Goal: Task Accomplishment & Management: Manage account settings

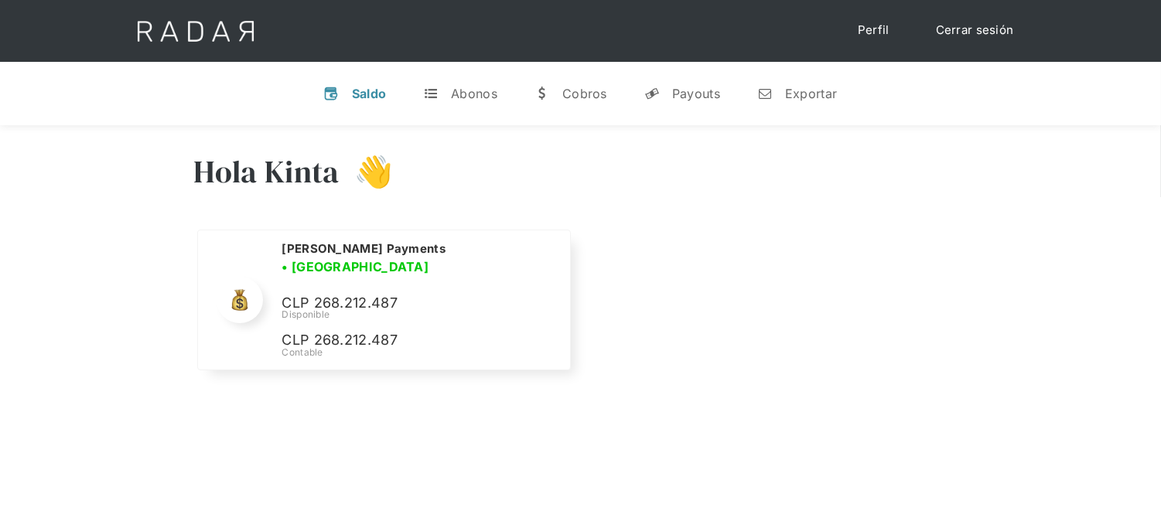
click at [957, 48] on div "Cerrar sesión Perfil" at bounding box center [581, 31] width 928 height 62
click at [964, 39] on link "Cerrar sesión" at bounding box center [974, 30] width 109 height 30
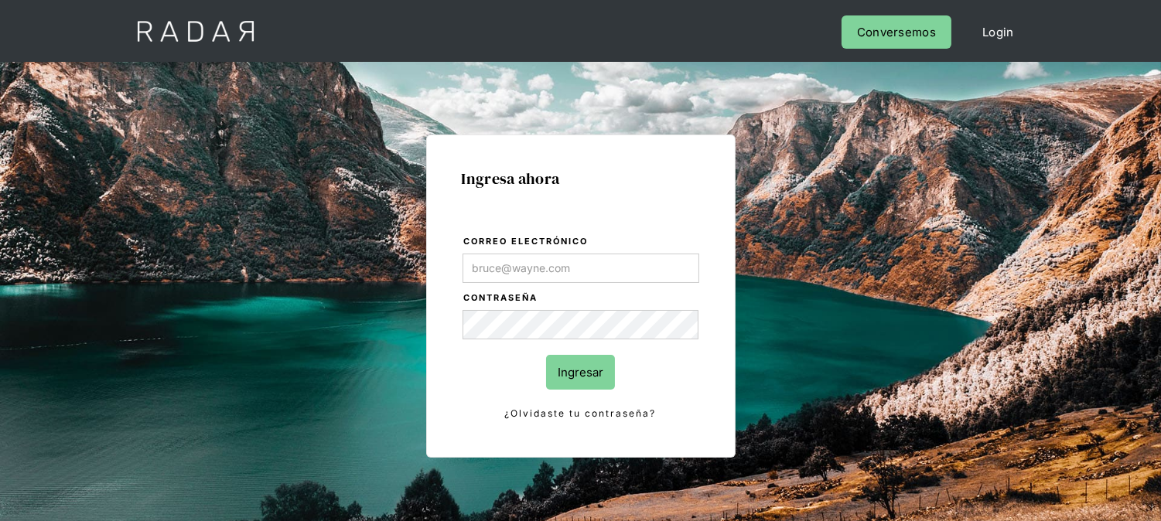
type input "[EMAIL_ADDRESS][DOMAIN_NAME]"
click at [590, 365] on input "Ingresar" at bounding box center [580, 372] width 69 height 35
